Goal: Task Accomplishment & Management: Use online tool/utility

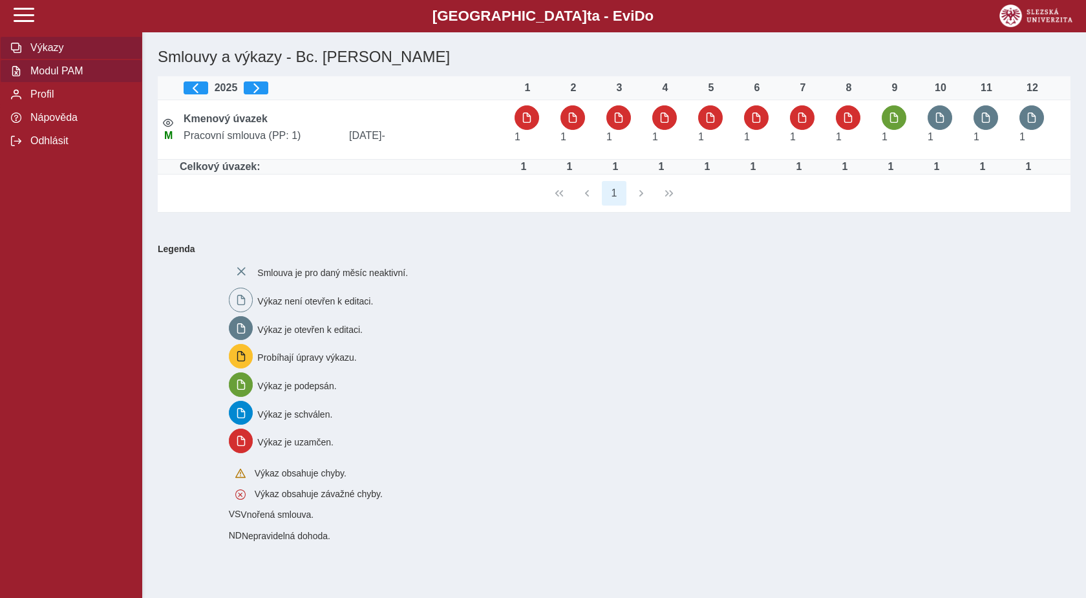
click at [78, 77] on span "Modul PAM" at bounding box center [78, 71] width 105 height 12
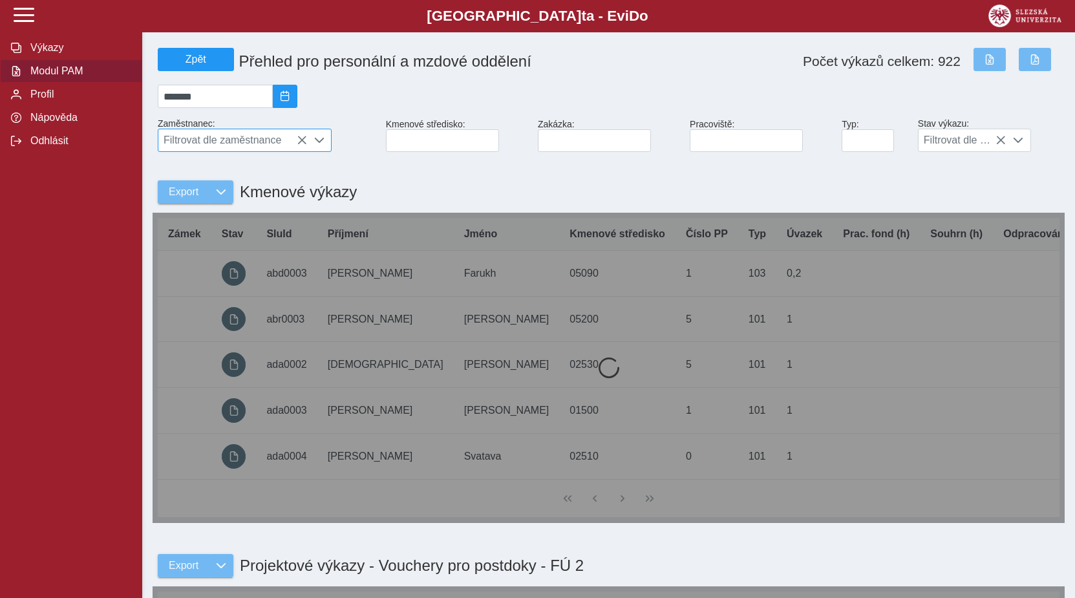
click at [220, 148] on span "Filtrovat dle zaměstnance" at bounding box center [232, 140] width 149 height 22
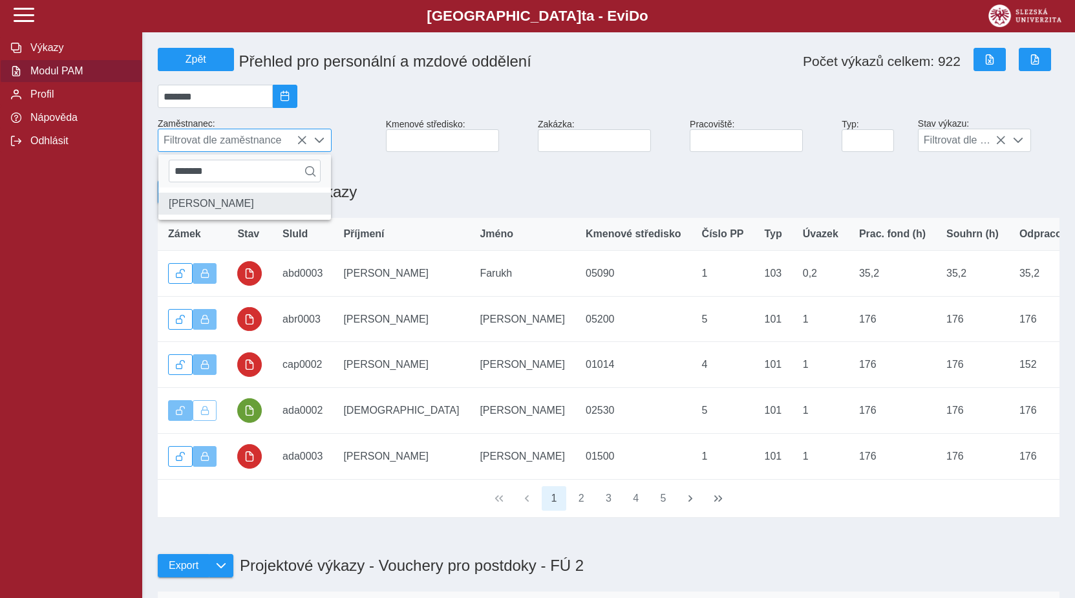
type input "*******"
click at [215, 208] on li "[PERSON_NAME]" at bounding box center [244, 204] width 173 height 22
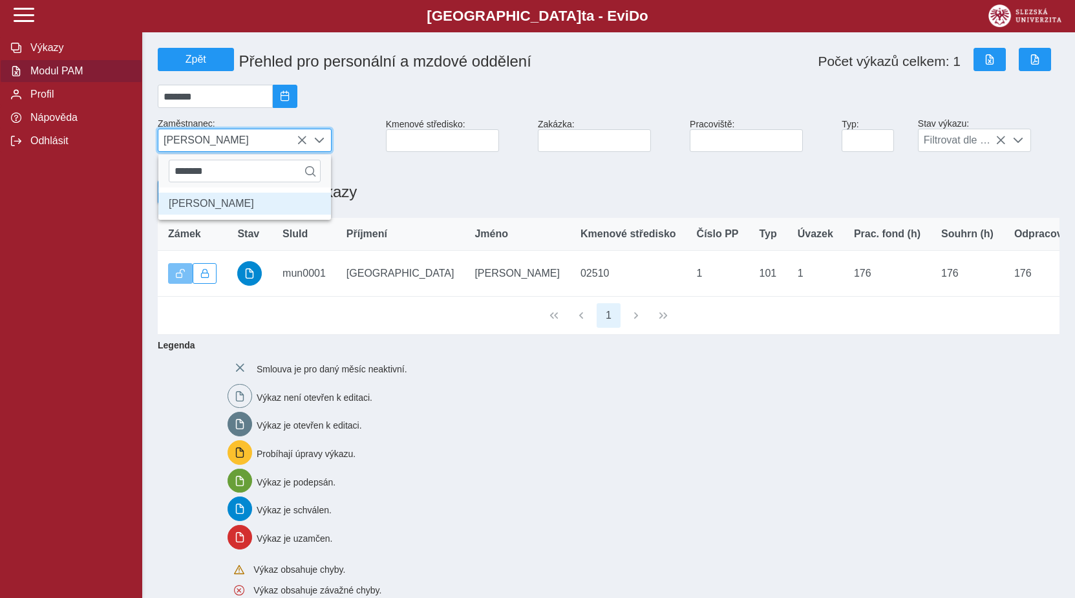
scroll to position [7, 53]
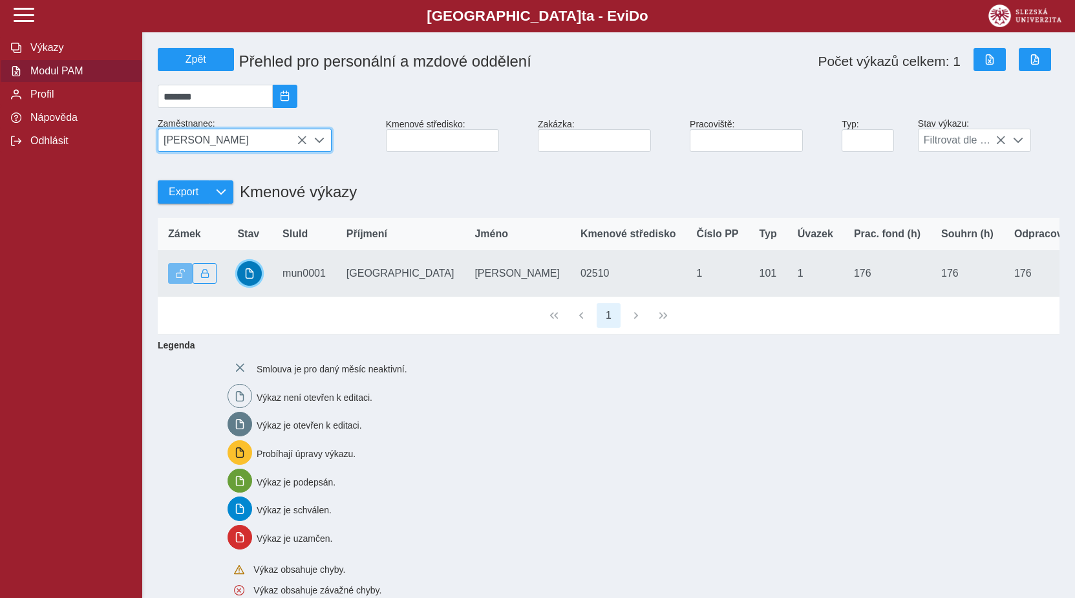
click at [246, 278] on span "button" at bounding box center [249, 273] width 10 height 10
